Goal: Register for event/course

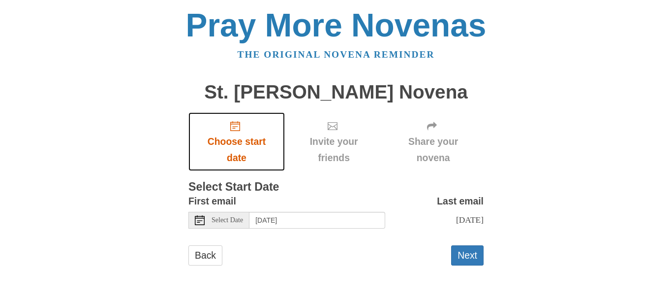
click at [233, 141] on span "Choose start date" at bounding box center [236, 149] width 77 height 32
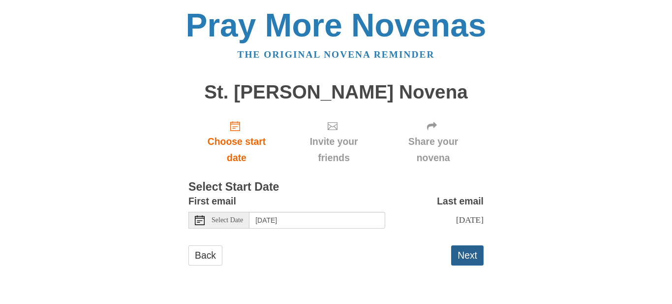
click at [469, 259] on button "Next" at bounding box center [467, 255] width 32 height 20
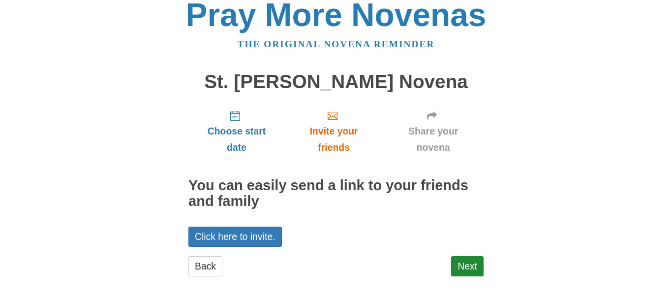
scroll to position [11, 0]
